Goal: Complete application form

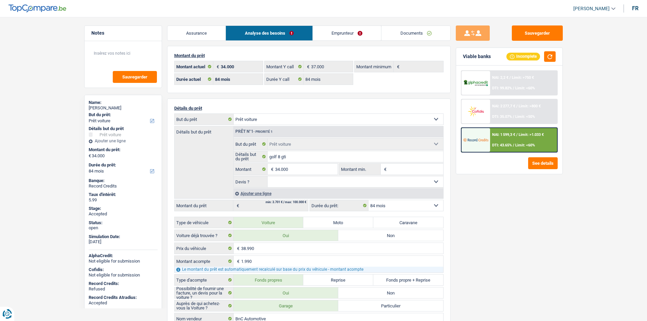
select select "car"
select select "84"
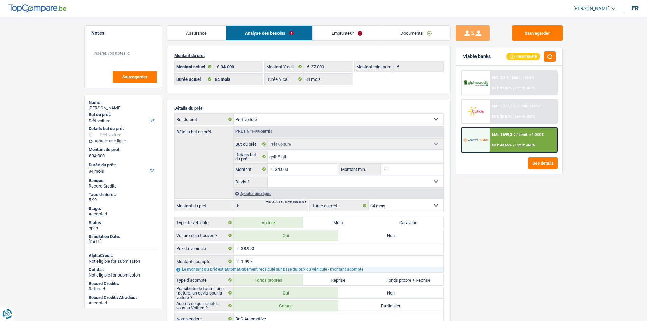
select select "car"
select select "84"
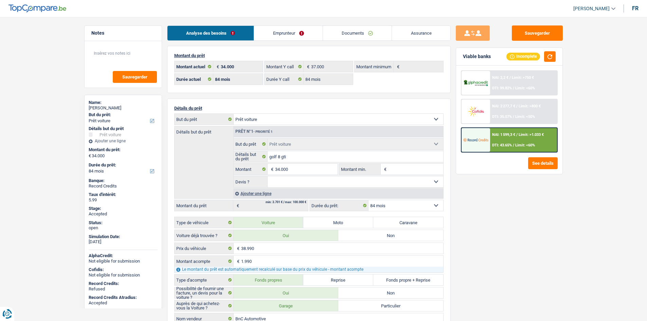
click at [297, 34] on link "Emprunteur" at bounding box center [288, 33] width 69 height 15
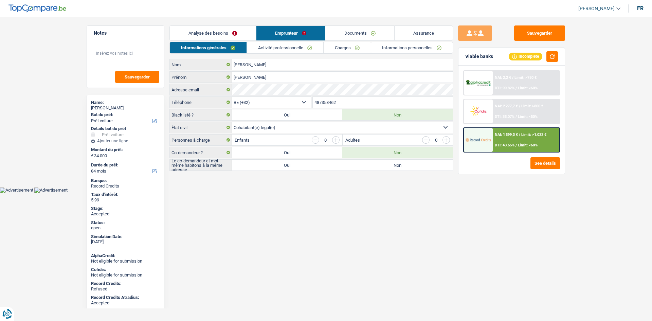
click at [289, 54] on div "Informations générales Activité professionnelle Charges Informations personnell…" at bounding box center [312, 106] width 284 height 129
click at [291, 44] on link "Activité professionnelle" at bounding box center [285, 47] width 76 height 11
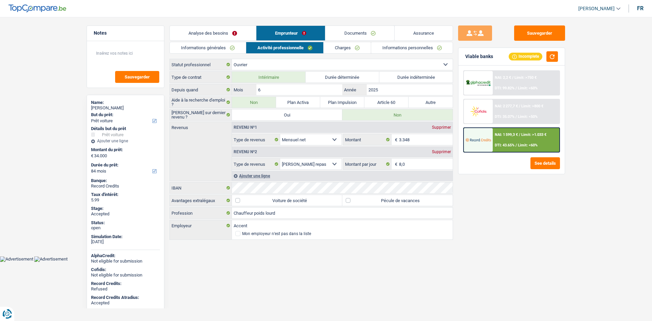
click at [339, 48] on link "Charges" at bounding box center [347, 47] width 47 height 11
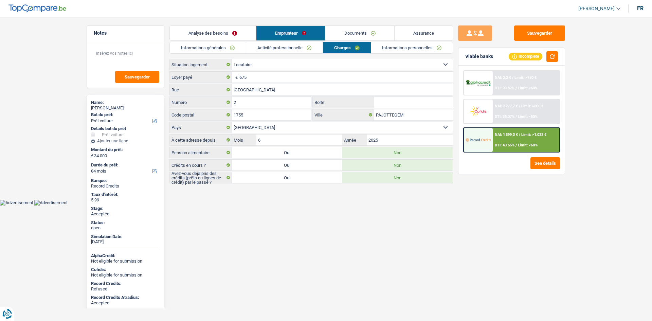
click at [192, 19] on main "Notes Sauvegarder Name: Aymane Hadi Talhi But du prêt: Confort maison: meubles,…" at bounding box center [326, 105] width 652 height 190
click at [215, 48] on link "Informations générales" at bounding box center [208, 47] width 76 height 11
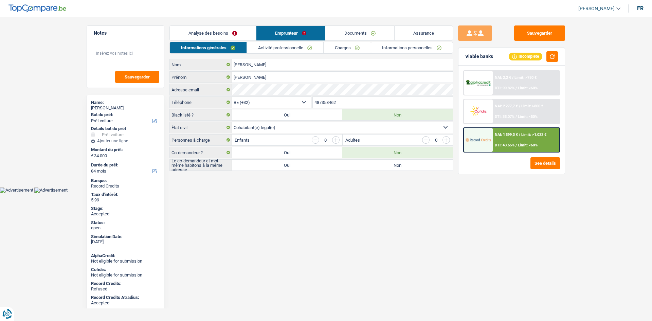
click at [122, 107] on div "Aymane Hadi Talhi" at bounding box center [125, 107] width 69 height 5
copy div "Aymane Hadi Talhi"
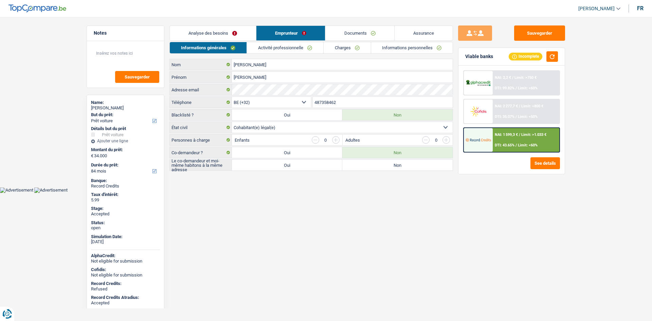
click at [361, 98] on input "487358462" at bounding box center [383, 102] width 140 height 11
click at [257, 48] on link "Activité professionnelle" at bounding box center [285, 47] width 76 height 11
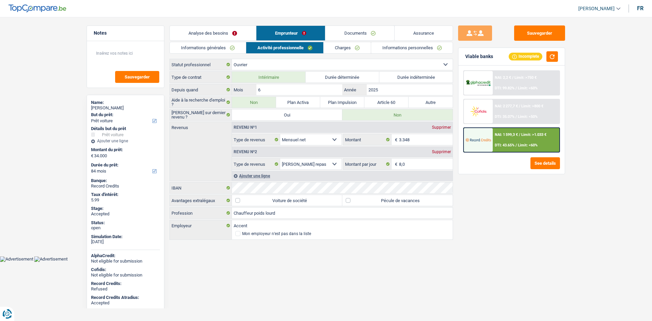
click at [341, 46] on link "Charges" at bounding box center [347, 47] width 47 height 11
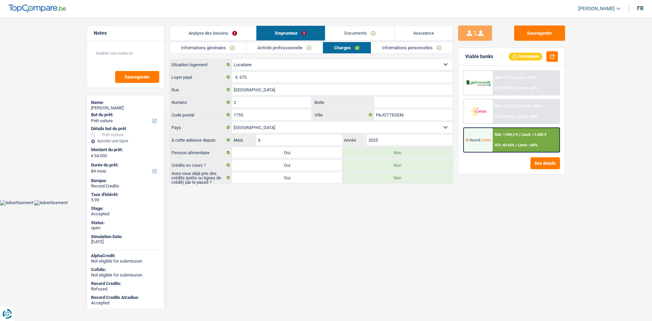
click at [533, 233] on div "Sauvegarder Viable banks Incomplete NAI: 2,2 € / Limit: >750 € DTI: 99.82% / Li…" at bounding box center [511, 166] width 117 height 283
click at [409, 48] on link "Informations personnelles" at bounding box center [412, 47] width 82 height 11
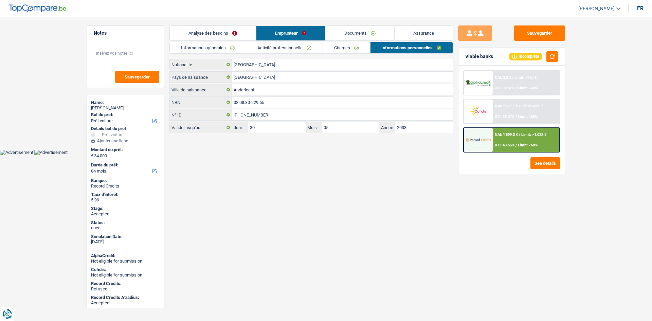
click at [274, 155] on html "Vous avez le contrôle de vos données Nous utilisons des cookies, tout comme nos…" at bounding box center [326, 77] width 652 height 155
click at [431, 29] on link "Assurance" at bounding box center [424, 33] width 58 height 15
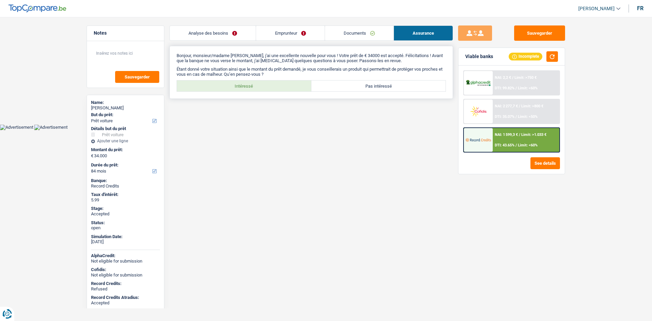
click at [247, 87] on label "Intéressé" at bounding box center [244, 86] width 135 height 11
click at [247, 87] on input "Intéressé" at bounding box center [244, 86] width 135 height 11
radio input "true"
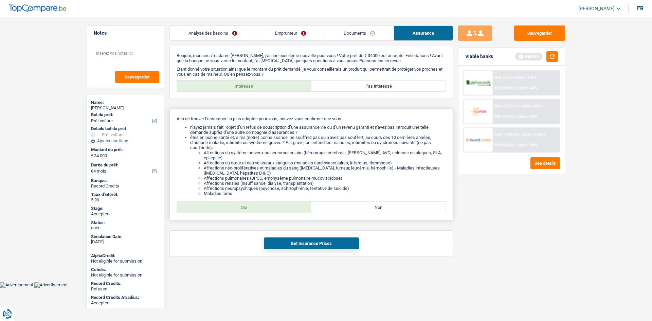
click at [261, 213] on div "Afin de trouver l’assurance la plus adaptée pour vous, pouvez-vous confirmer qu…" at bounding box center [312, 164] width 284 height 111
click at [269, 212] on label "Oui" at bounding box center [244, 207] width 135 height 11
click at [269, 212] on input "Oui" at bounding box center [244, 207] width 135 height 11
radio input "true"
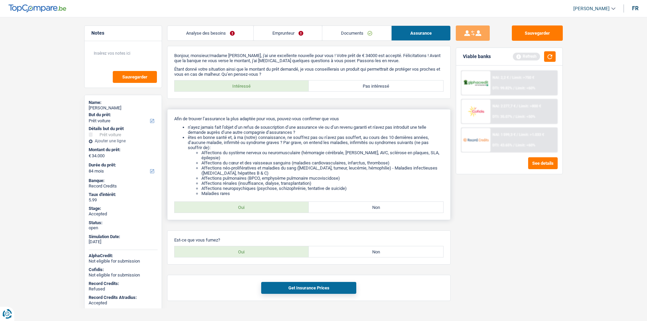
scroll to position [11, 0]
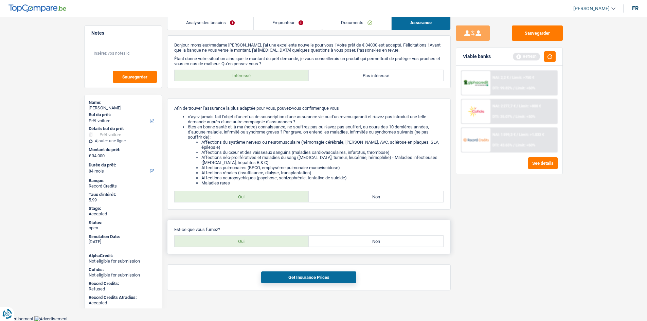
click at [360, 245] on label "Non" at bounding box center [376, 241] width 135 height 11
click at [360, 245] on input "Non" at bounding box center [376, 241] width 135 height 11
radio input "true"
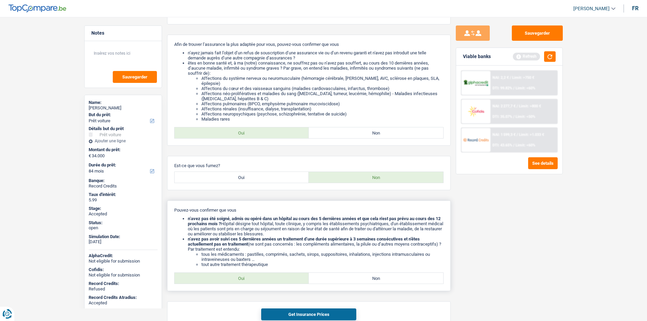
scroll to position [111, 0]
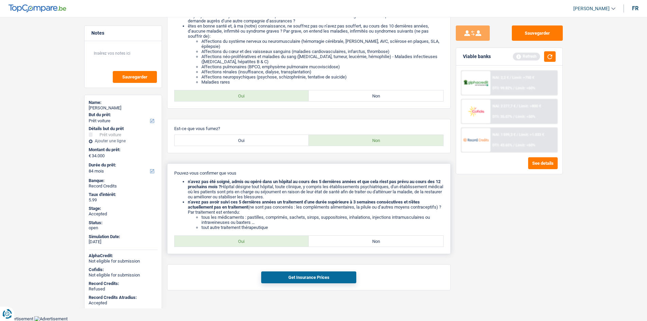
click at [257, 240] on label "Oui" at bounding box center [242, 241] width 135 height 11
click at [257, 240] on input "Oui" at bounding box center [242, 241] width 135 height 11
radio input "true"
click at [327, 273] on button "Get Insurance Prices" at bounding box center [308, 277] width 95 height 12
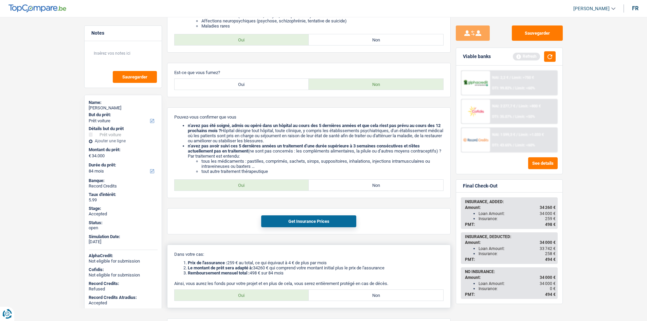
scroll to position [210, 0]
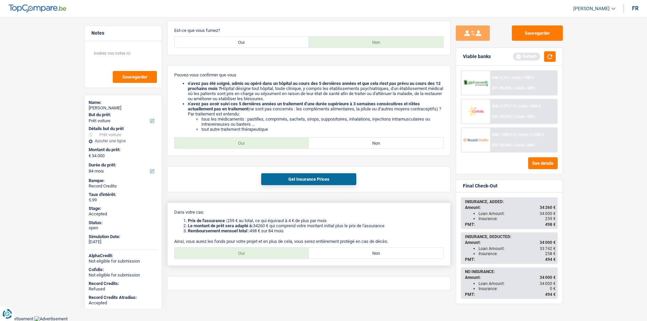
click at [274, 256] on label "Oui" at bounding box center [242, 253] width 135 height 11
click at [274, 256] on input "Oui" at bounding box center [242, 253] width 135 height 11
radio input "true"
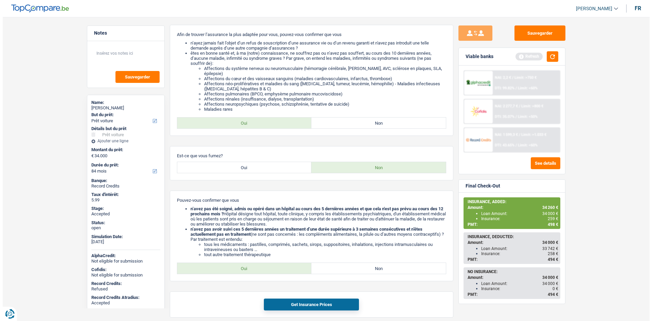
scroll to position [0, 0]
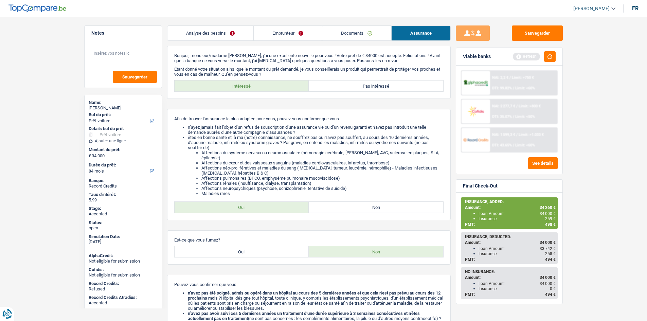
click at [512, 143] on span "DTI: 43.65%" at bounding box center [502, 145] width 20 height 4
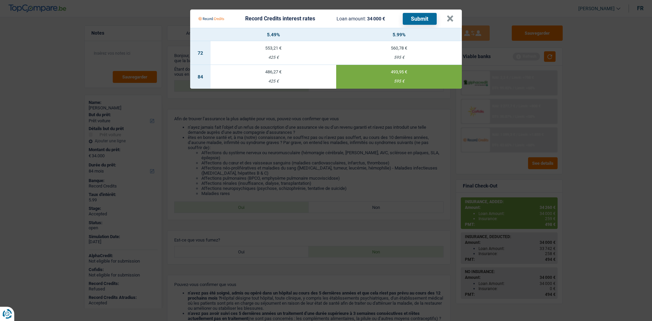
click at [300, 82] on div "425 €" at bounding box center [274, 81] width 126 height 4
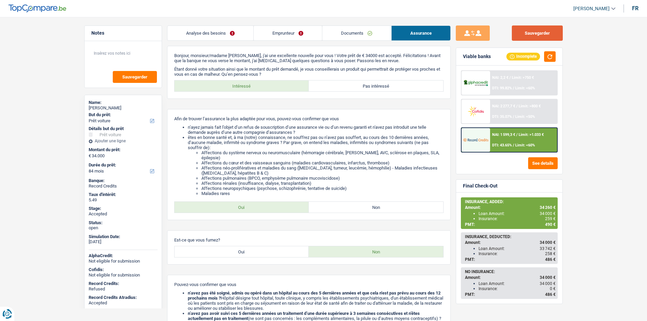
click at [532, 31] on button "Sauvegarder" at bounding box center [537, 32] width 51 height 15
click at [577, 200] on main "Notes Sauvegarder Name: Aymane Hadi Talhi But du prêt: Confort maison: meubles,…" at bounding box center [323, 277] width 647 height 534
click at [57, 138] on main "Notes Sauvegarder Name: Aymane Hadi Talhi But du prêt: Confort maison: meubles,…" at bounding box center [323, 277] width 647 height 534
click at [70, 122] on main "Notes Sauvegarder Name: Aymane Hadi Talhi But du prêt: Confort maison: meubles,…" at bounding box center [323, 277] width 647 height 534
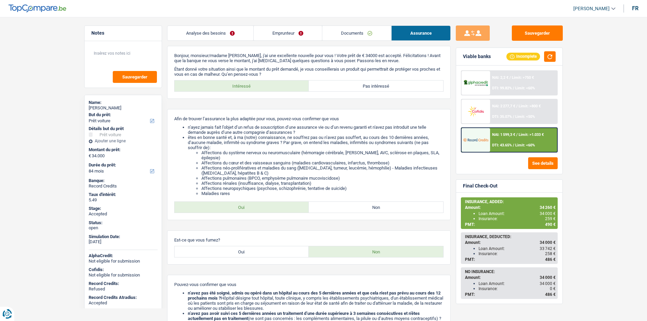
click at [288, 40] on link "Emprunteur" at bounding box center [288, 33] width 68 height 15
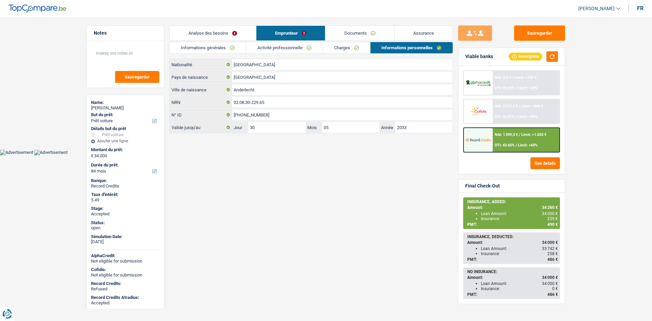
click at [346, 50] on link "Charges" at bounding box center [346, 47] width 47 height 11
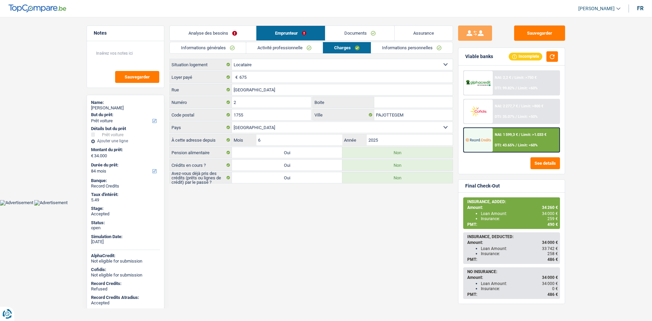
click at [293, 48] on link "Activité professionnelle" at bounding box center [284, 47] width 76 height 11
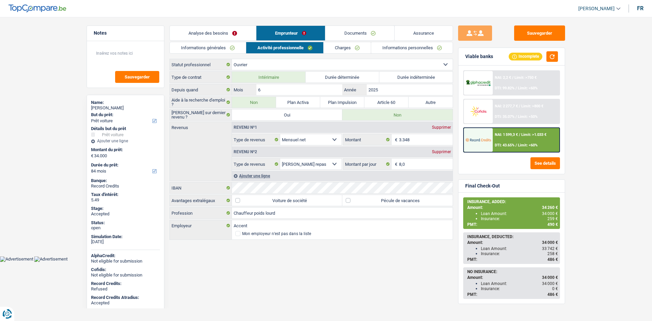
click at [343, 44] on link "Charges" at bounding box center [347, 47] width 47 height 11
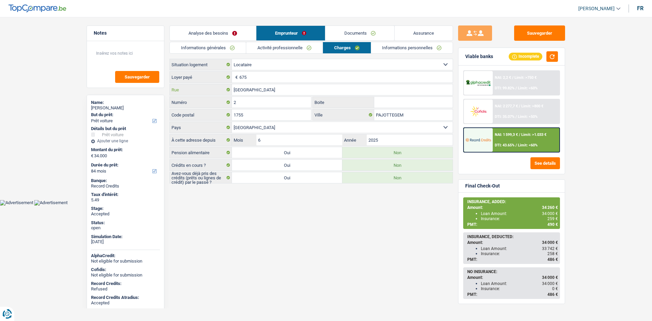
click at [308, 89] on input "Langestraat" at bounding box center [342, 89] width 221 height 11
click at [279, 103] on input "2" at bounding box center [271, 102] width 79 height 11
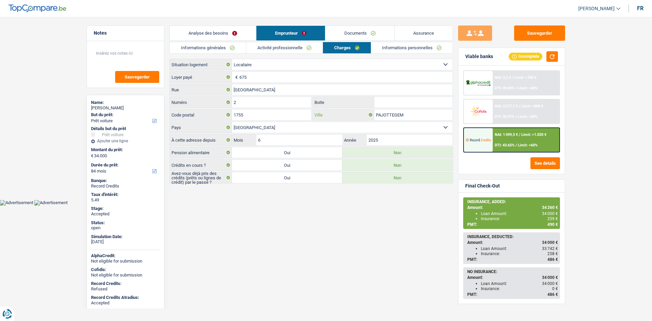
click at [402, 110] on input "PAJOTTEGEM" at bounding box center [413, 114] width 78 height 11
click at [385, 45] on link "Informations personnelles" at bounding box center [412, 47] width 82 height 11
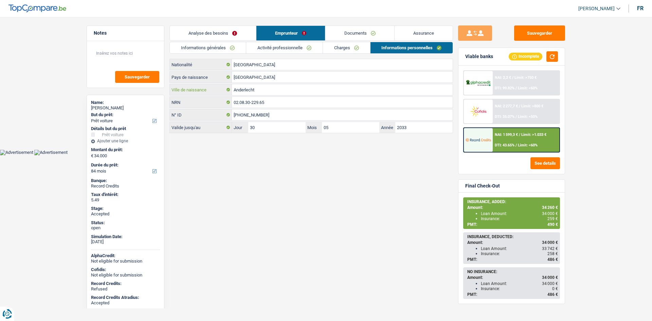
click at [294, 92] on input "Anderlecht" at bounding box center [342, 89] width 221 height 11
click at [550, 220] on span "259 €" at bounding box center [553, 218] width 11 height 5
copy span "259"
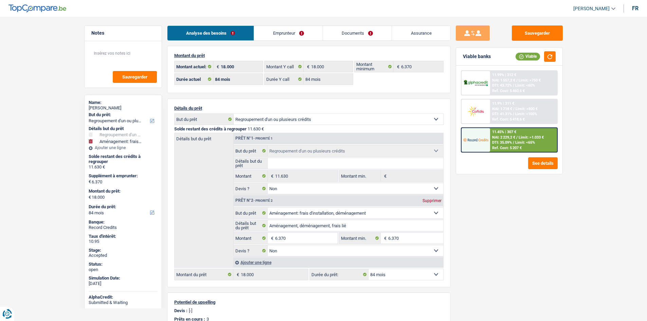
select select "refinancing"
select select "movingOrInstallation"
select select "84"
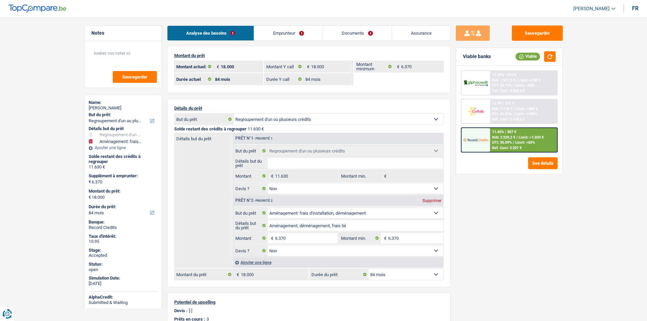
select select "84"
select select "refinancing"
select select "false"
select select "movingOrInstallation"
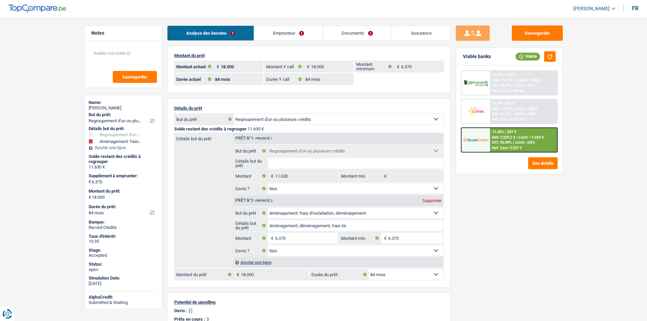
select select "false"
select select "84"
